Goal: Task Accomplishment & Management: Manage account settings

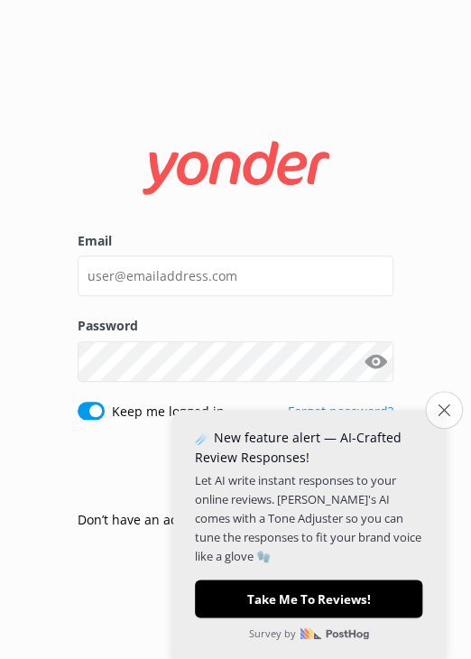
click at [442, 392] on button "Close survey" at bounding box center [444, 410] width 38 height 38
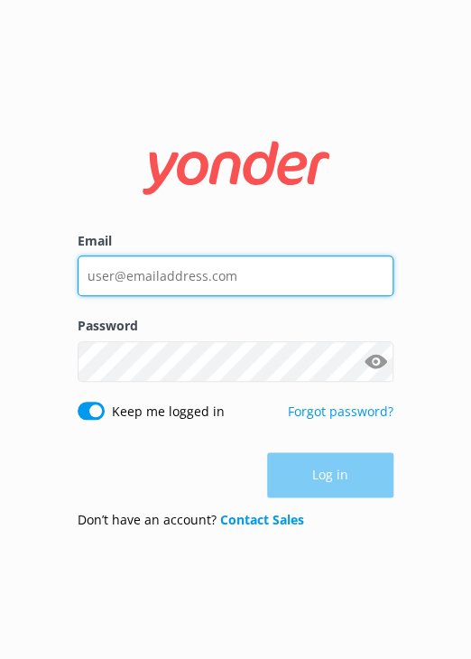
click at [119, 265] on input "Email" at bounding box center [236, 276] width 316 height 41
type input "[EMAIL_ADDRESS][DOMAIN_NAME]"
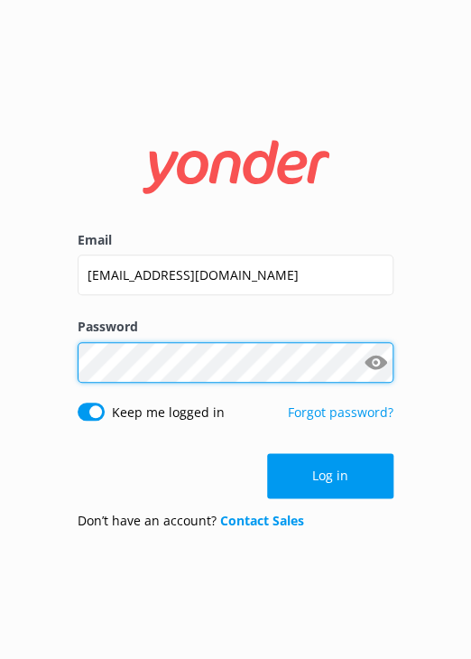
click button "Log in" at bounding box center [330, 475] width 126 height 45
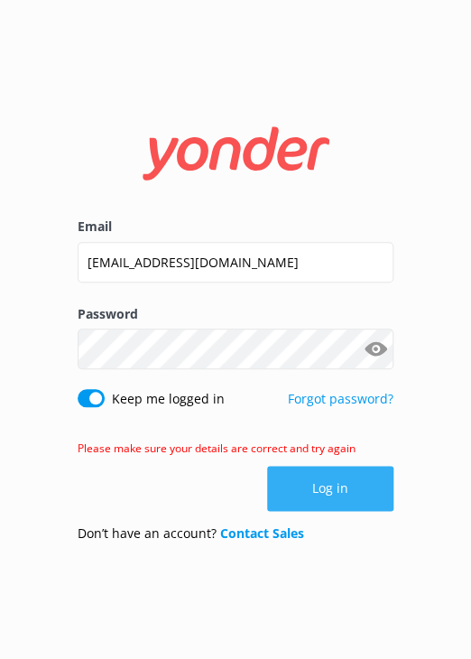
click at [358, 488] on button "Log in" at bounding box center [330, 488] width 126 height 45
